Goal: Task Accomplishment & Management: Manage account settings

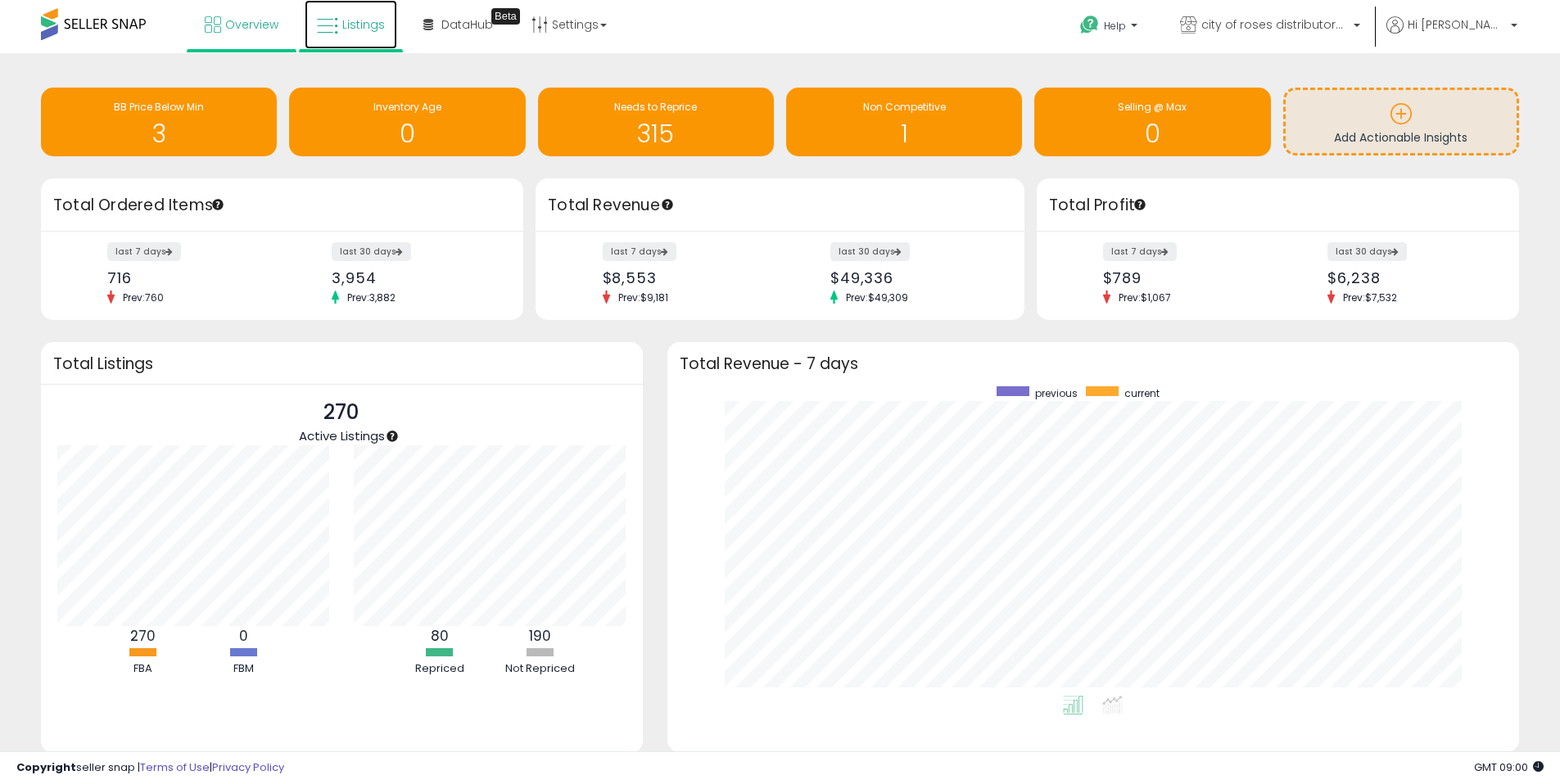
click at [364, 24] on span "Listings" at bounding box center [364, 25] width 43 height 17
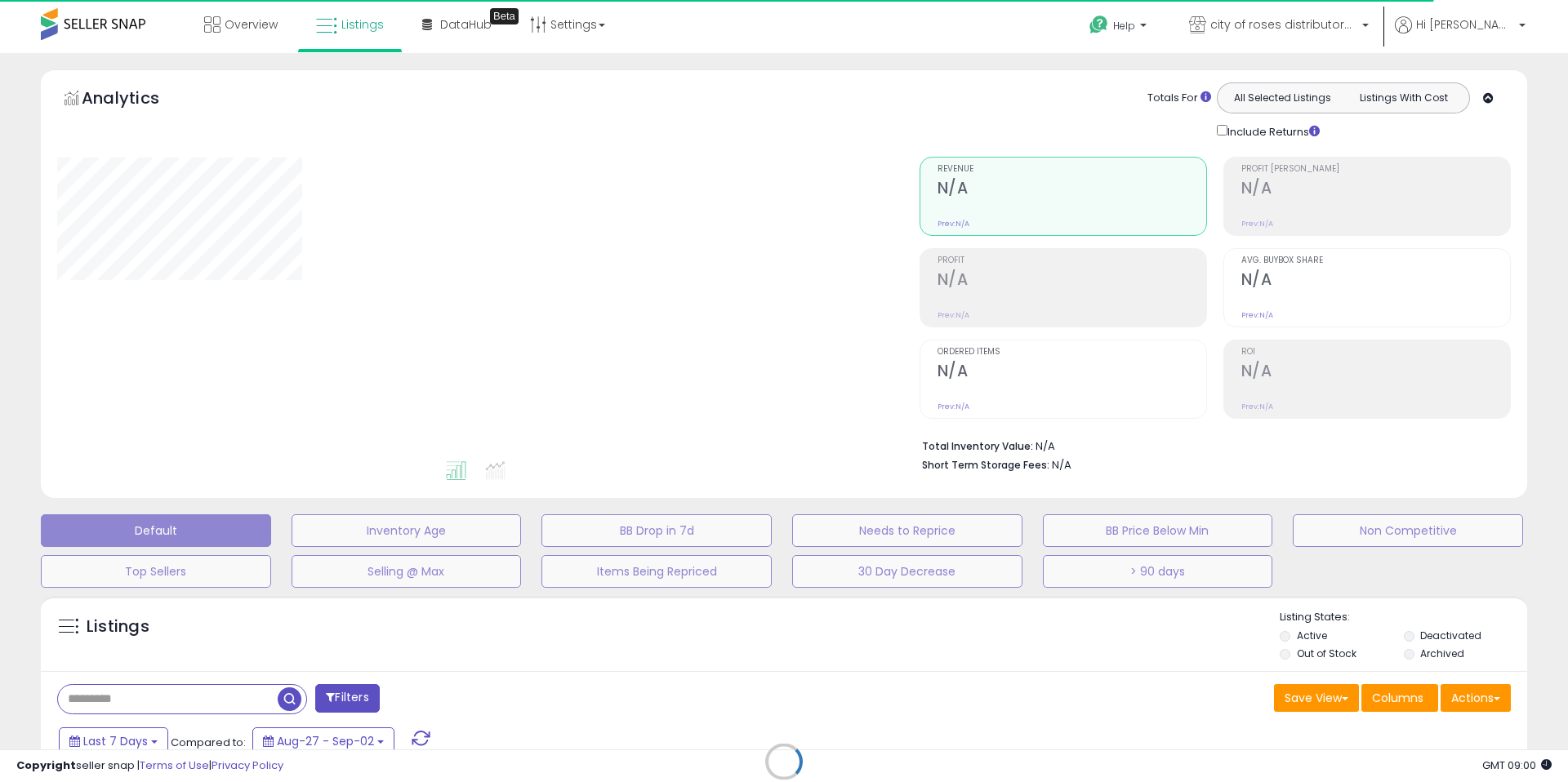
click at [241, 695] on div "Retrieving listings data.." at bounding box center [784, 774] width 1511 height 372
click at [252, 697] on div "Retrieving listings data.." at bounding box center [784, 774] width 1511 height 372
click at [212, 701] on div "Retrieving listings data.." at bounding box center [784, 774] width 1511 height 372
click at [165, 702] on div "Retrieving listings data.." at bounding box center [784, 774] width 1511 height 372
click at [154, 699] on div "Retrieving listings data.." at bounding box center [784, 774] width 1511 height 372
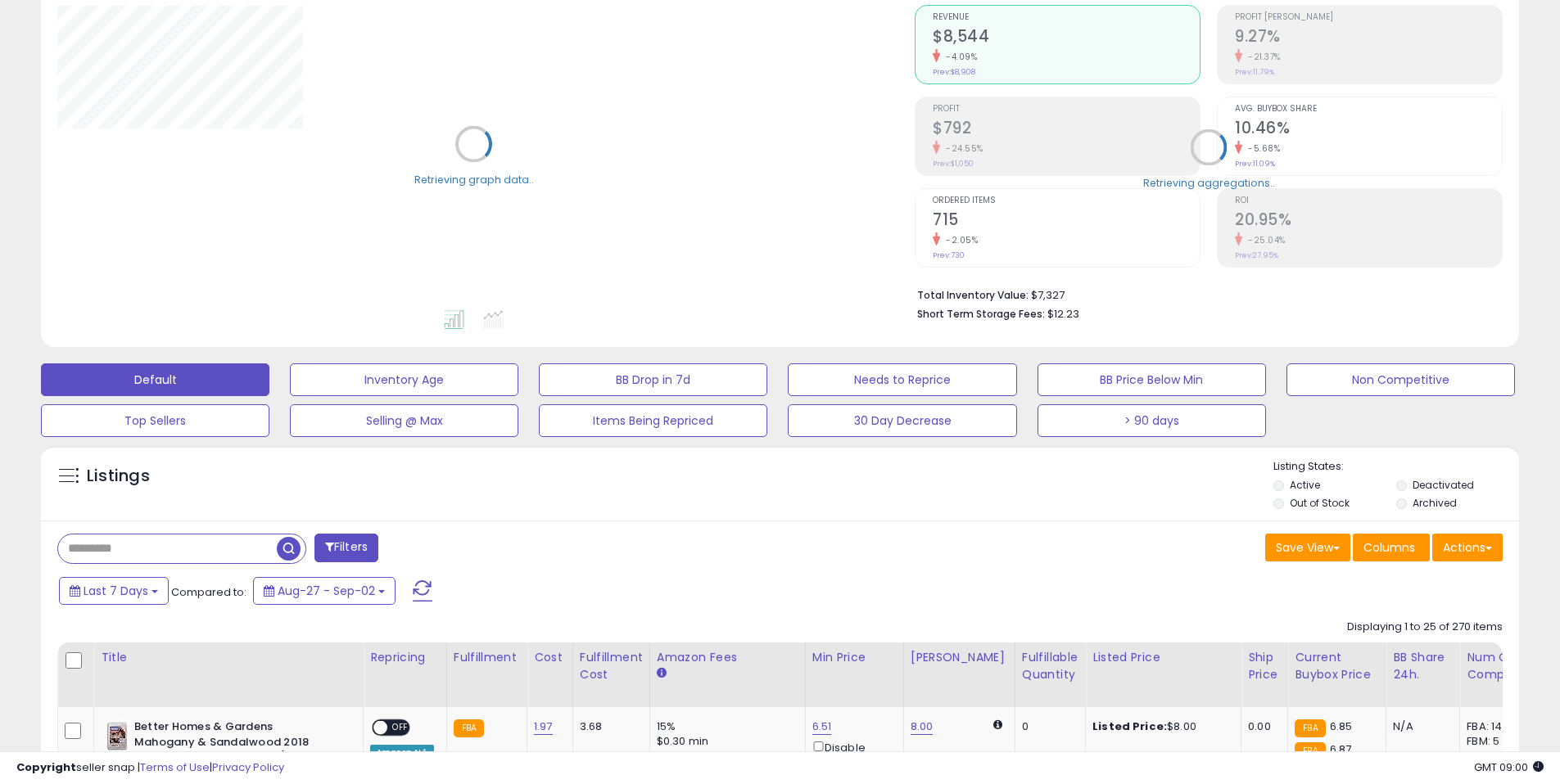
scroll to position [153, 0]
click at [210, 546] on input "text" at bounding box center [168, 547] width 219 height 29
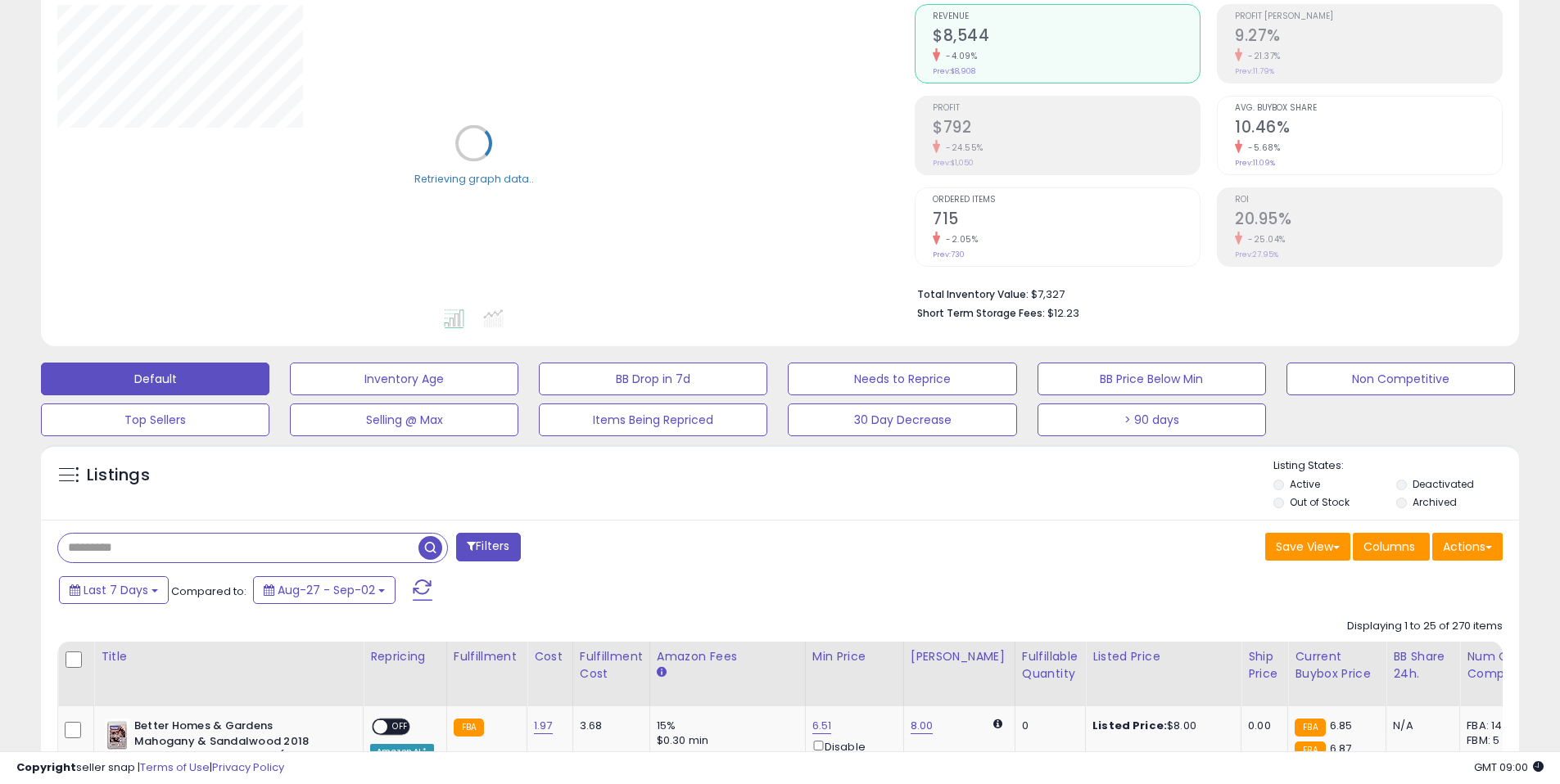
paste input "**********"
click at [440, 553] on span "button" at bounding box center [431, 548] width 24 height 24
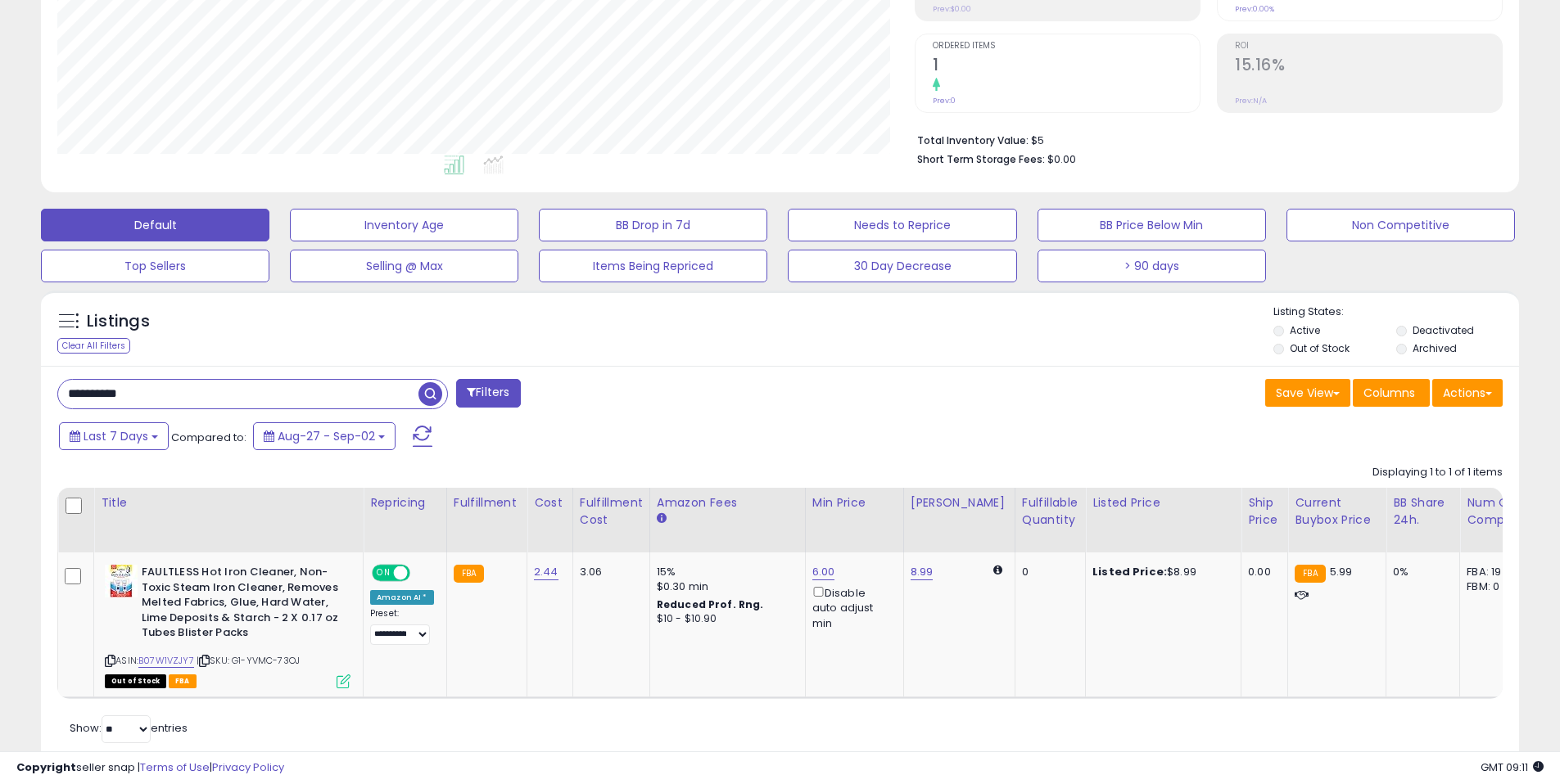
scroll to position [336, 857]
click at [323, 395] on input "**********" at bounding box center [239, 393] width 360 height 29
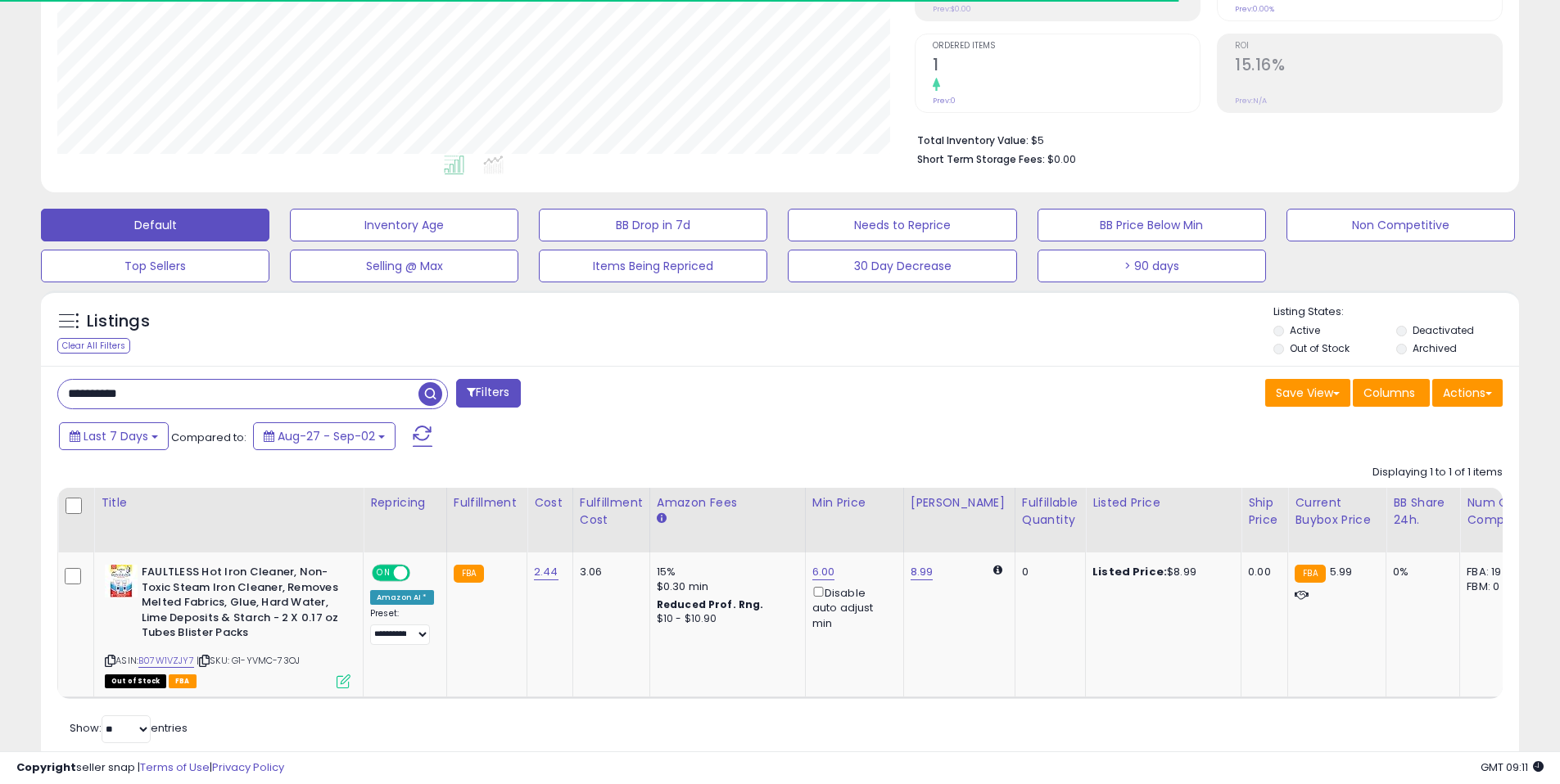
paste input "text"
type input "**********"
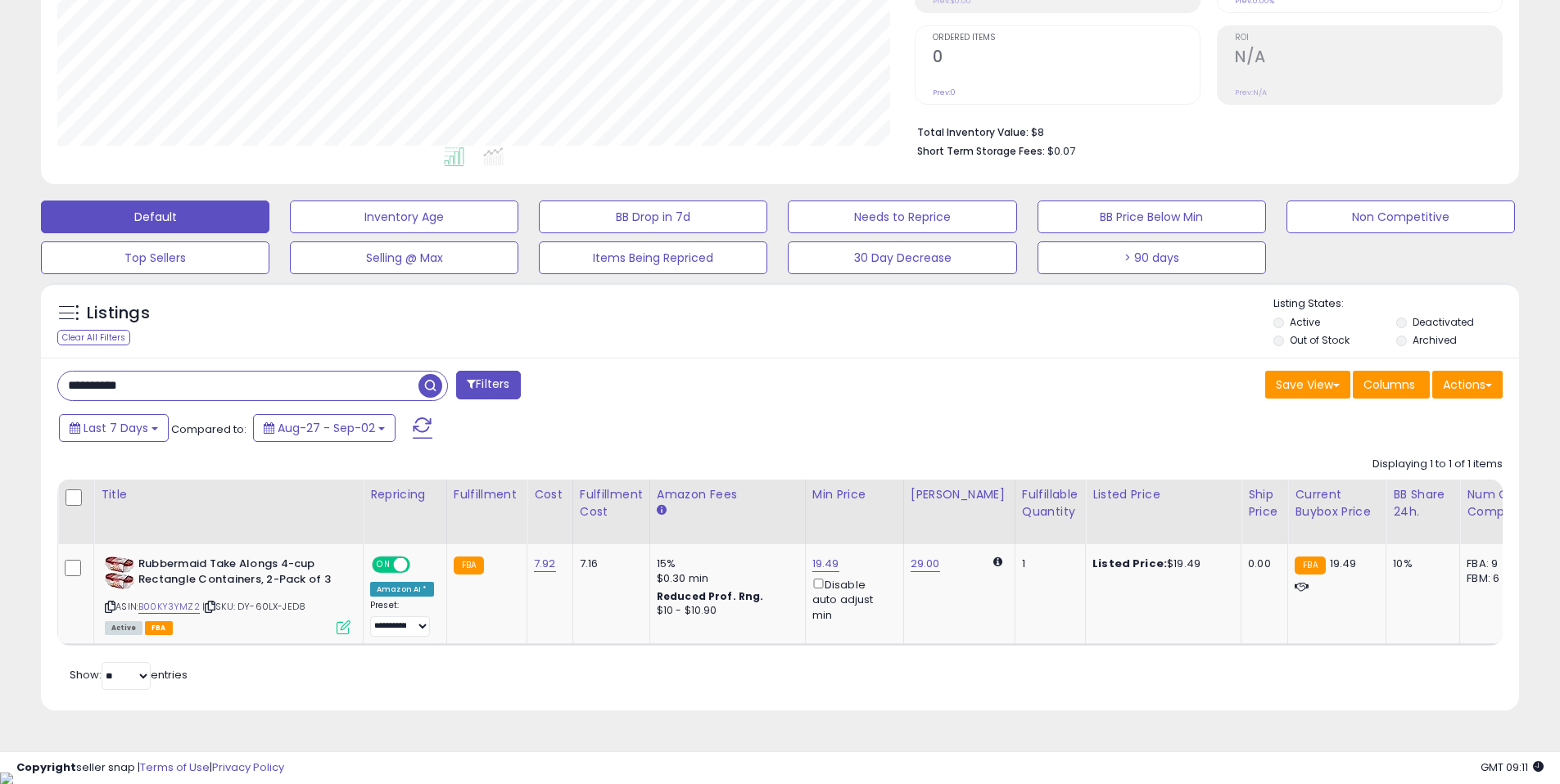
scroll to position [0, 303]
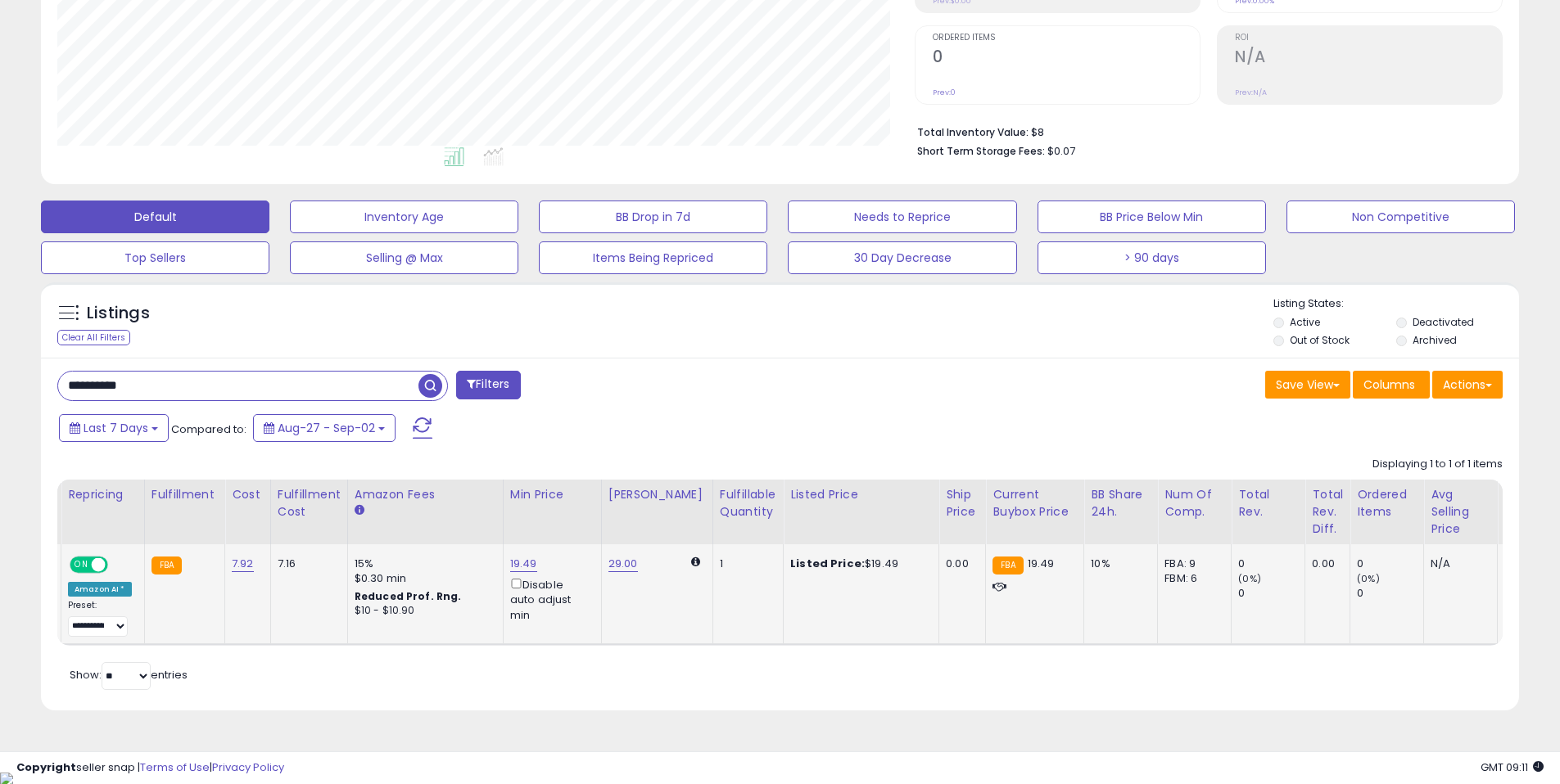
drag, startPoint x: 541, startPoint y: 645, endPoint x: 263, endPoint y: 643, distance: 278.0
click at [264, 643] on table "Title Repricing" at bounding box center [925, 562] width 2341 height 166
drag, startPoint x: 189, startPoint y: 594, endPoint x: 167, endPoint y: 601, distance: 23.1
click at [189, 594] on td "FBA" at bounding box center [184, 595] width 80 height 100
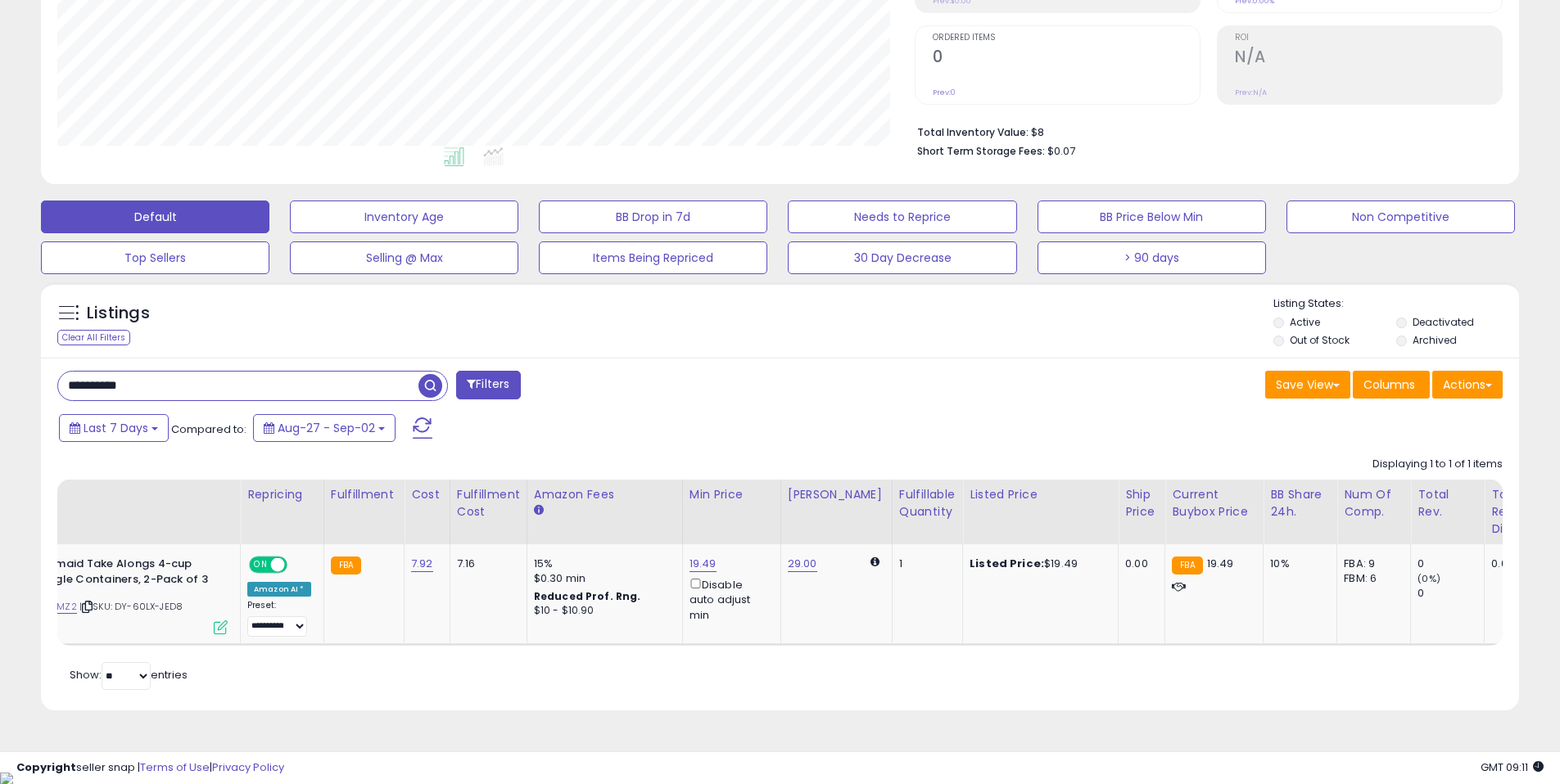
scroll to position [0, 0]
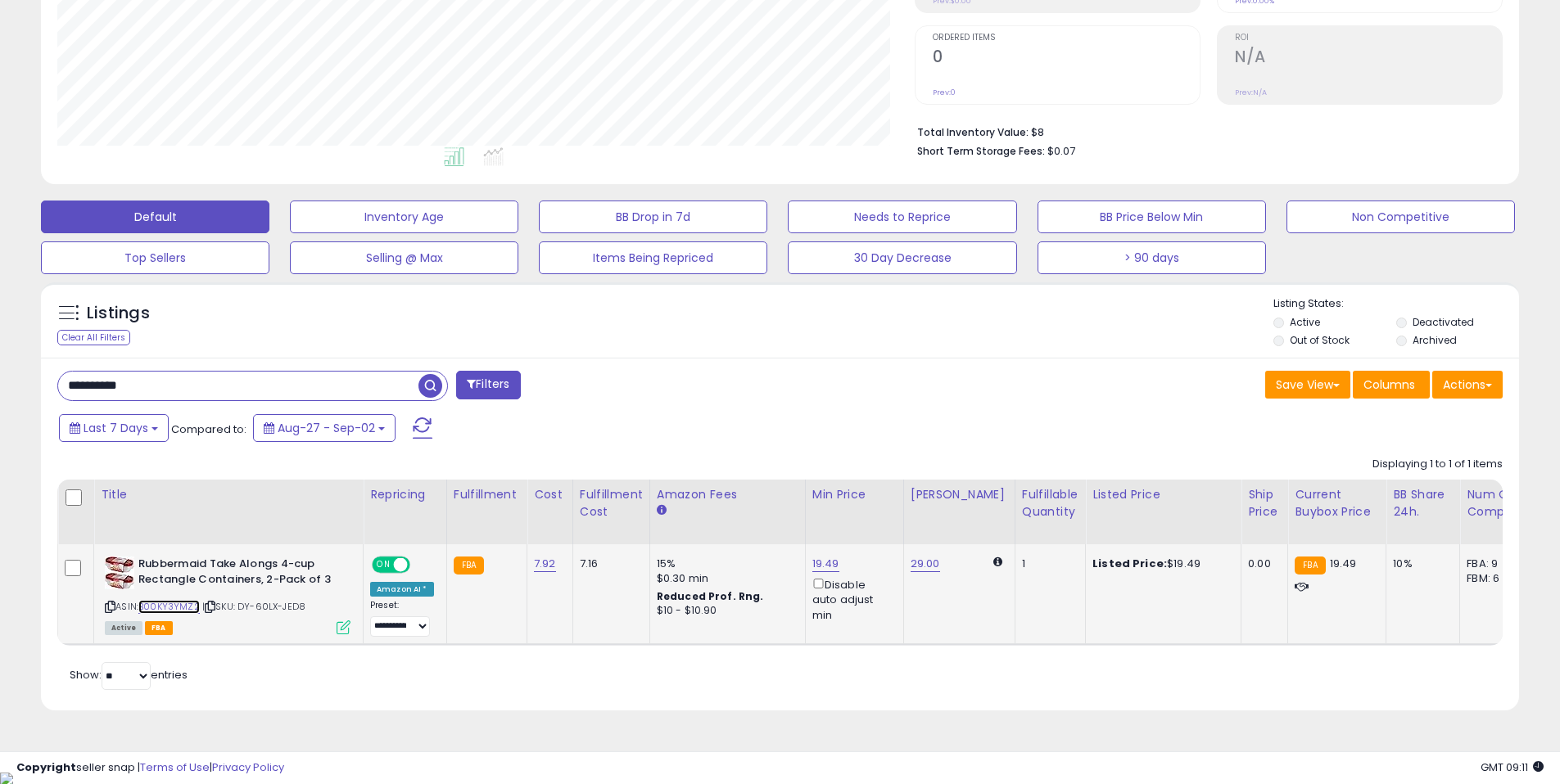
click at [186, 605] on link "B00KY3YMZ2" at bounding box center [169, 607] width 61 height 14
click at [812, 563] on link "19.49" at bounding box center [825, 564] width 27 height 17
type input "*****"
click button "submit" at bounding box center [873, 506] width 28 height 24
click at [819, 561] on link "19.45" at bounding box center [825, 564] width 27 height 17
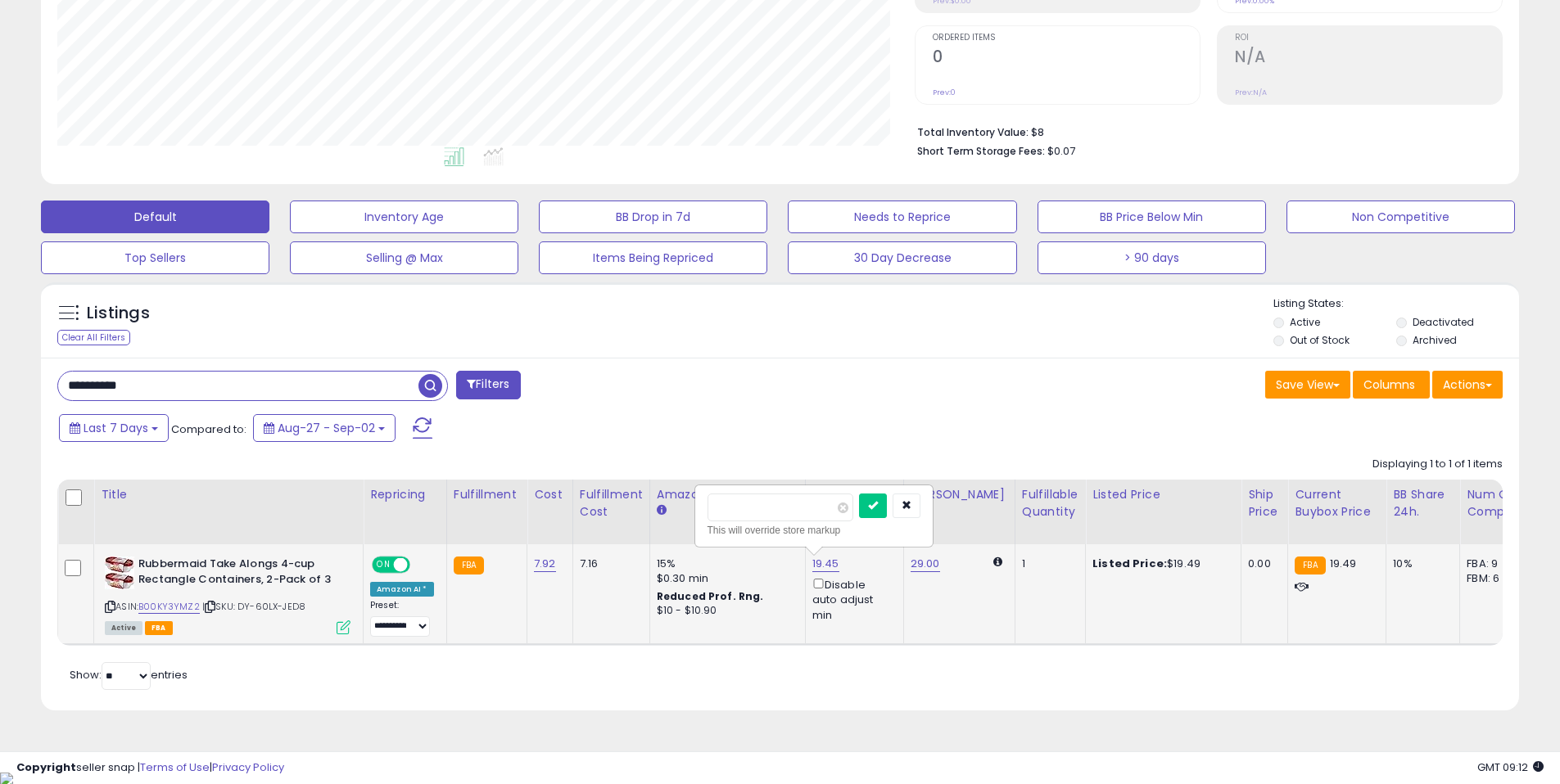
type input "*****"
click button "submit" at bounding box center [873, 506] width 28 height 24
click at [834, 432] on div "Last 7 Days Compared to: Aug-27 - Sep-02" at bounding box center [597, 431] width 1084 height 37
click at [727, 416] on div "Last 7 Days Compared to: Aug-27 - Sep-02" at bounding box center [597, 431] width 1084 height 37
